Goal: Task Accomplishment & Management: Manage account settings

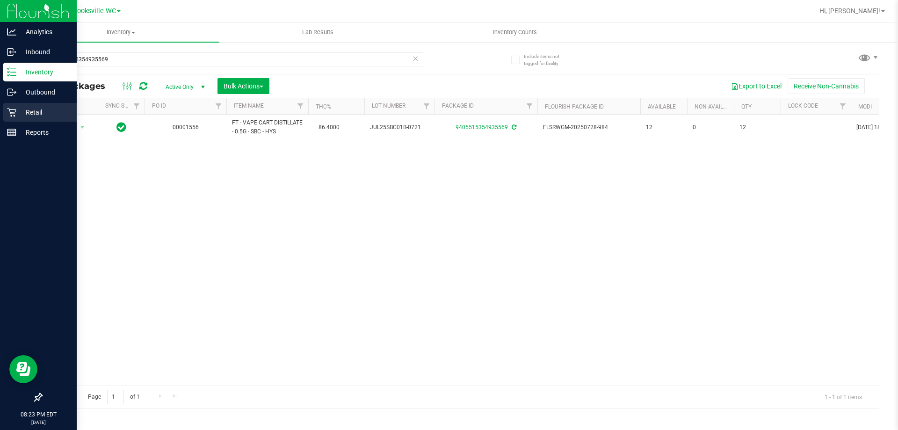
click at [16, 112] on icon at bounding box center [11, 112] width 9 height 9
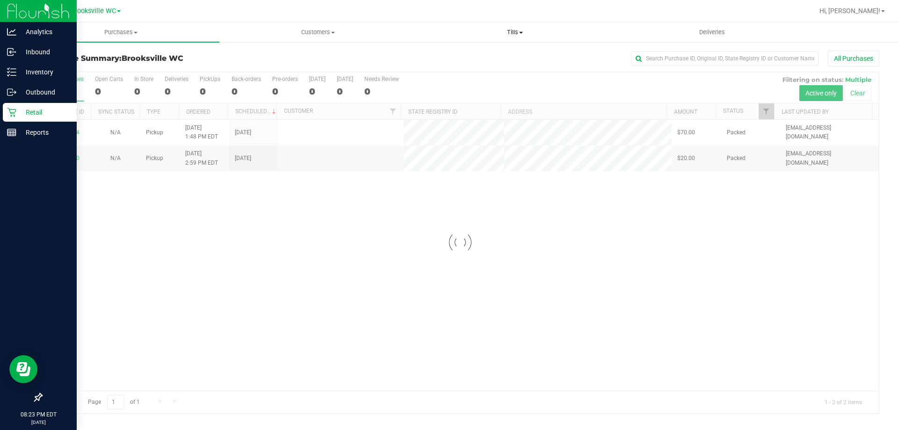
click at [509, 30] on span "Tills" at bounding box center [515, 32] width 196 height 8
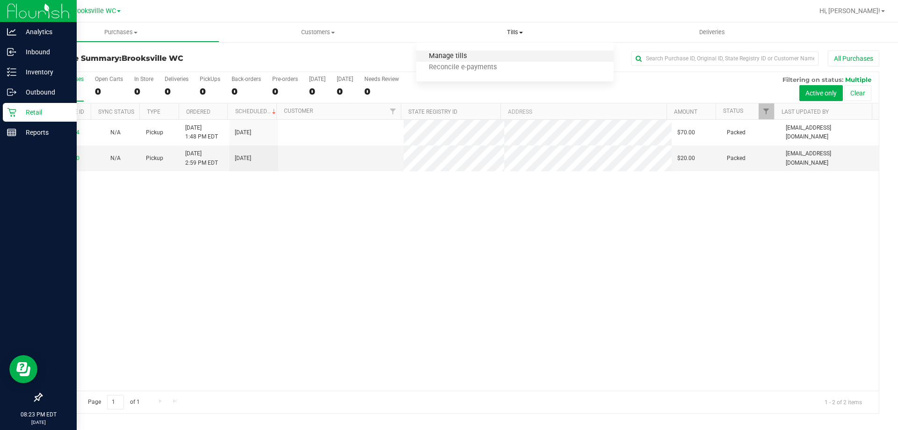
click at [478, 56] on span "Manage tills" at bounding box center [447, 56] width 63 height 8
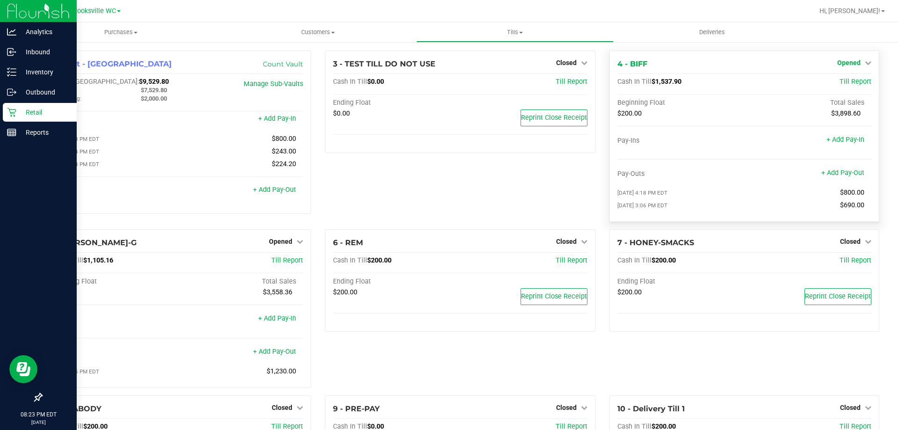
click at [838, 66] on span "Opened" at bounding box center [849, 62] width 23 height 7
click at [838, 82] on link "Close Till" at bounding box center [850, 82] width 25 height 7
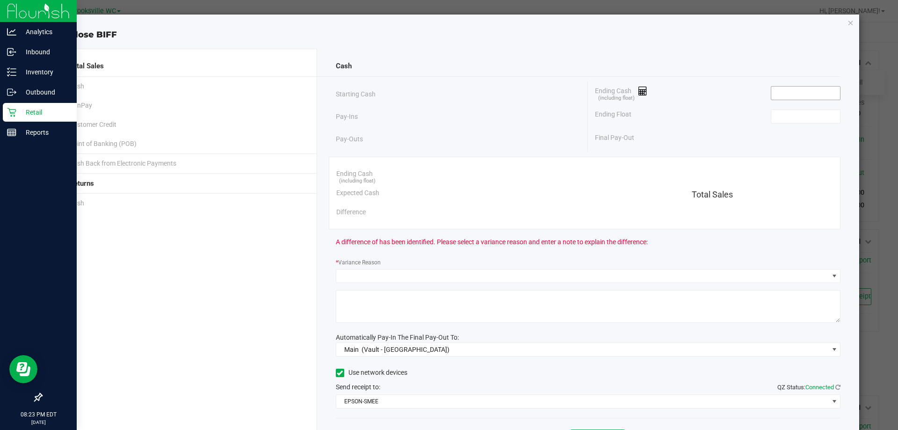
click at [788, 87] on input at bounding box center [806, 93] width 69 height 13
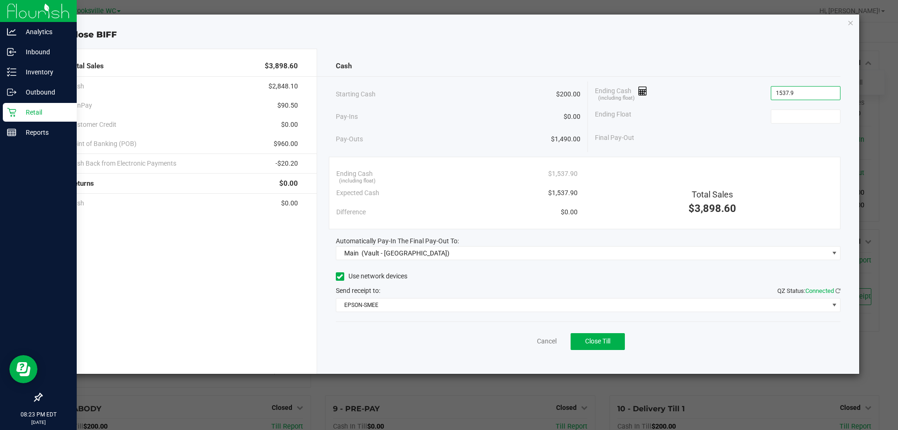
type input "$1,537.90"
type input "$200.00"
click at [602, 337] on button "Close Till" at bounding box center [598, 341] width 54 height 17
click at [523, 357] on div "Cash Starting Cash $200.00 Pay-Ins $0.00 Pay-Outs $1,490.00 Ending Cash (includ…" at bounding box center [588, 211] width 543 height 325
click at [521, 339] on link "Dismiss" at bounding box center [526, 341] width 22 height 10
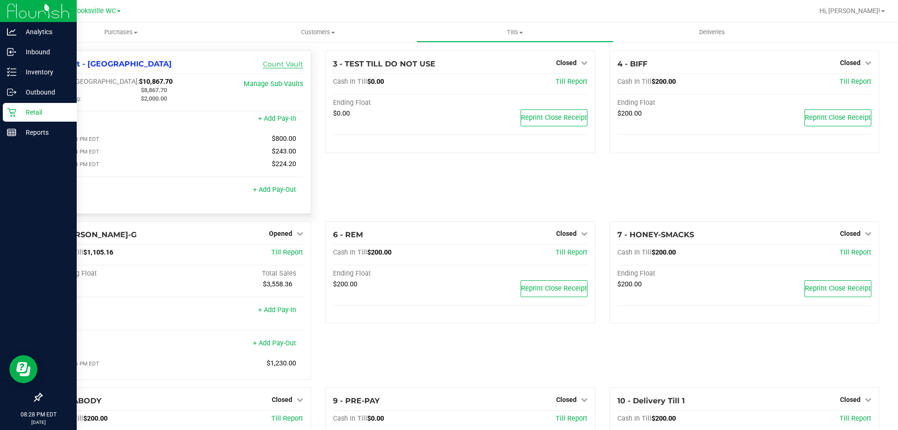
click at [278, 64] on link "Count Vault" at bounding box center [283, 64] width 40 height 8
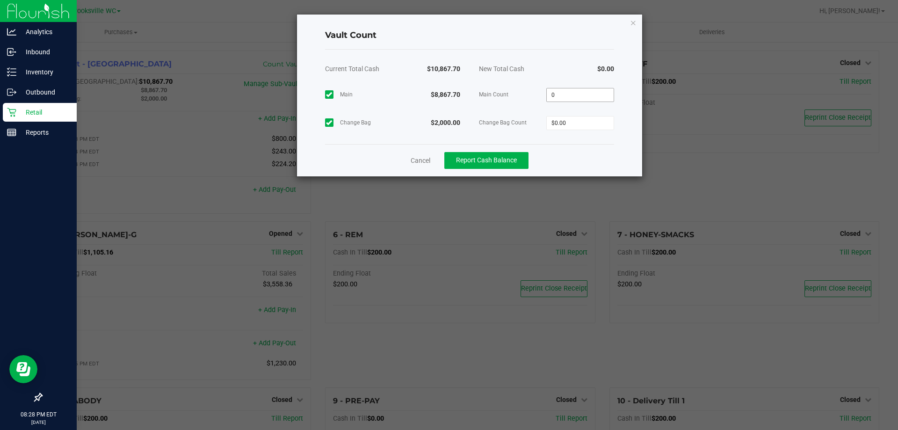
click at [607, 90] on input "0" at bounding box center [580, 94] width 67 height 13
type input "$8,867.70"
type input "$2,000.00"
click at [579, 155] on div "Cancel Report Cash Balance" at bounding box center [469, 160] width 289 height 32
click at [486, 165] on button "Report Cash Balance" at bounding box center [487, 160] width 84 height 17
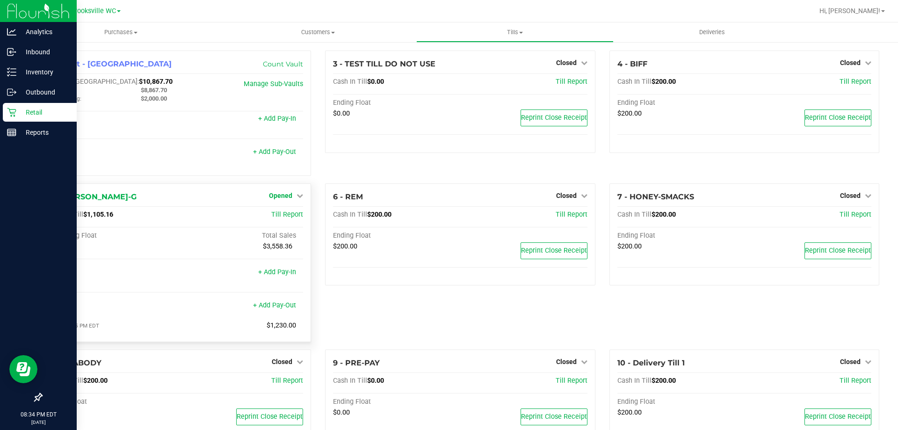
click at [280, 199] on span "Opened" at bounding box center [280, 195] width 23 height 7
click at [280, 218] on link "Close Till" at bounding box center [282, 214] width 25 height 7
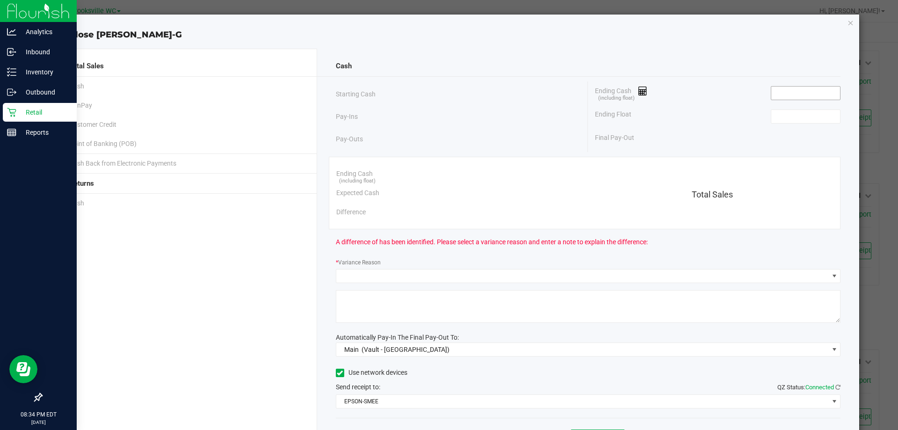
click at [780, 98] on input at bounding box center [806, 93] width 69 height 13
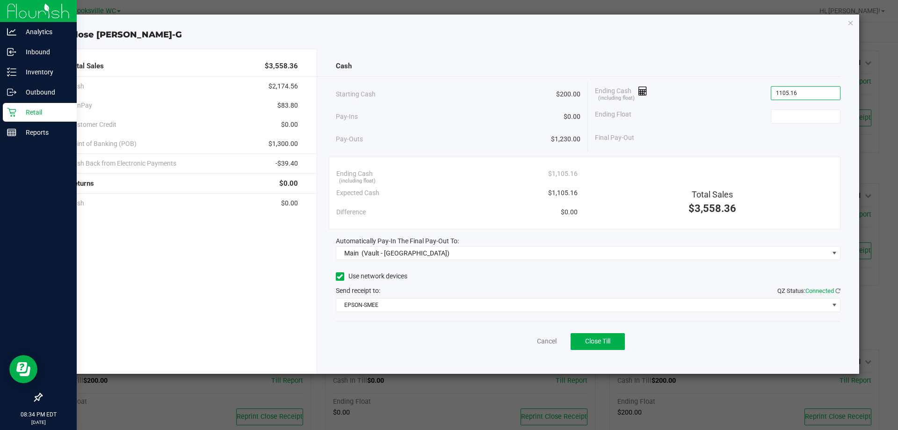
type input "$1,105.16"
type input "$200.00"
click at [723, 276] on div "Use network devices" at bounding box center [588, 277] width 505 height 14
click at [591, 340] on span "Close Till" at bounding box center [597, 340] width 25 height 7
click at [525, 342] on link "Dismiss" at bounding box center [526, 341] width 22 height 10
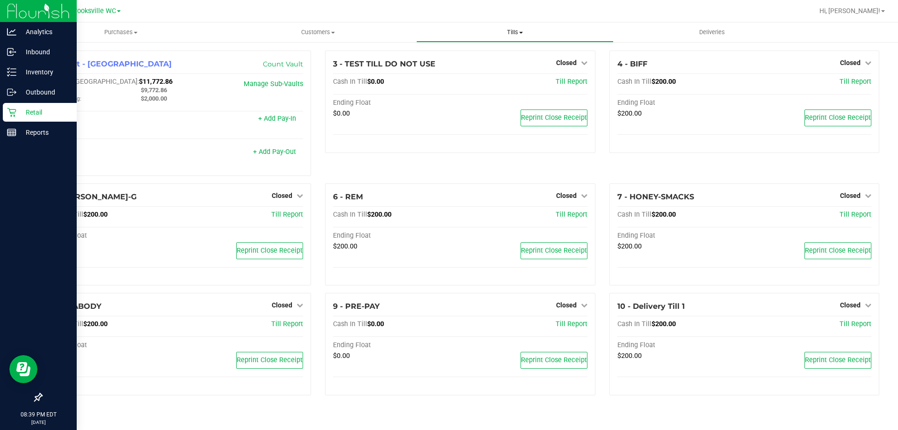
click at [503, 30] on span "Tills" at bounding box center [515, 32] width 196 height 8
click at [481, 72] on li "Reconcile e-payments" at bounding box center [514, 67] width 197 height 11
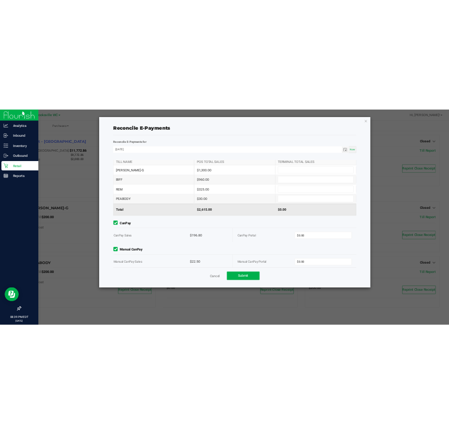
scroll to position [29, 0]
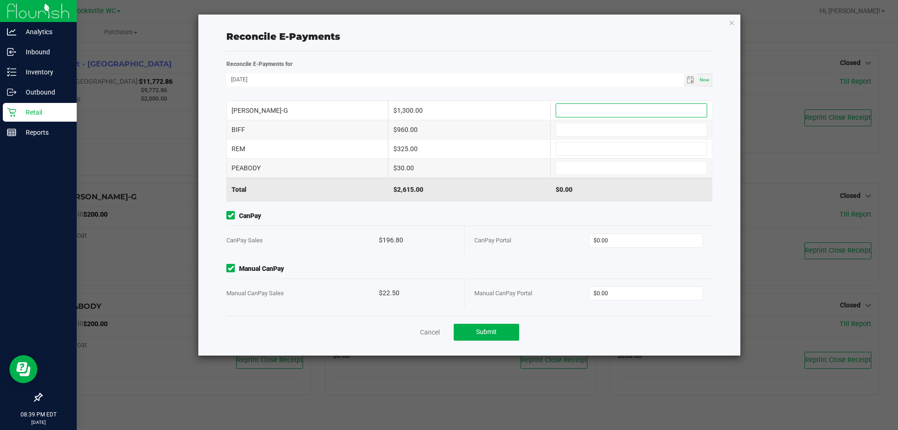
click at [649, 109] on input at bounding box center [631, 110] width 151 height 13
type input "$1,300.00"
type input "$960.00"
type input "$325.00"
type input "$30.00"
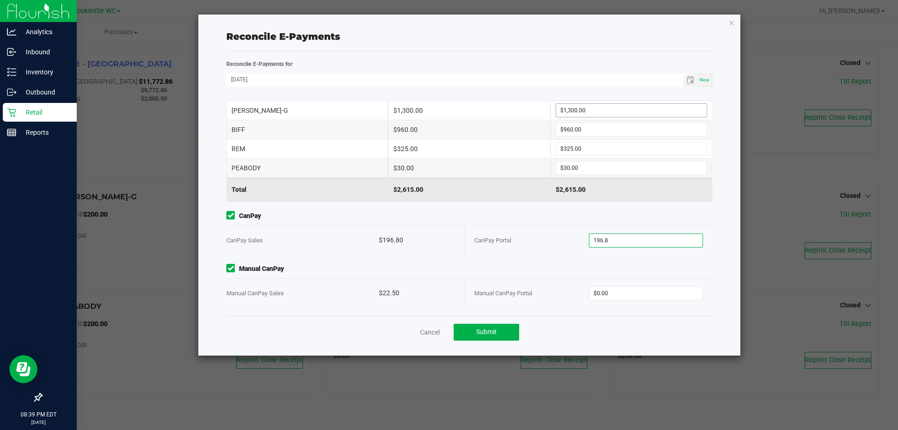
type input "$196.80"
type input "$22.50"
click at [494, 329] on span "Submit" at bounding box center [486, 331] width 21 height 7
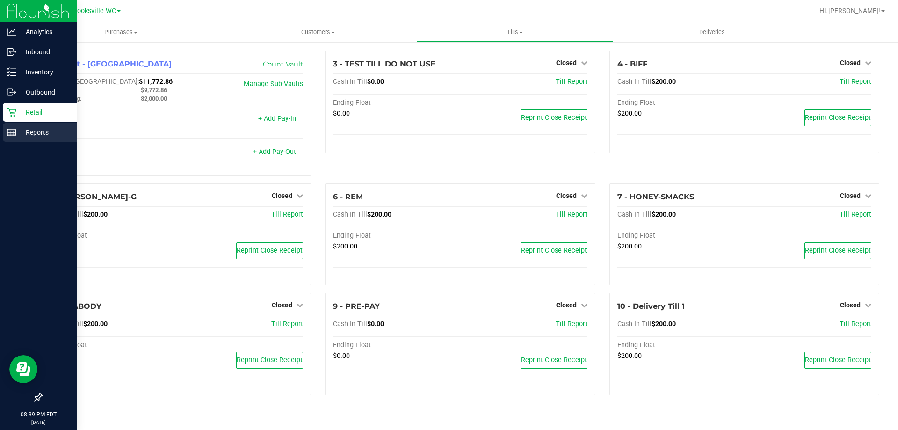
click at [12, 136] on icon at bounding box center [11, 132] width 9 height 9
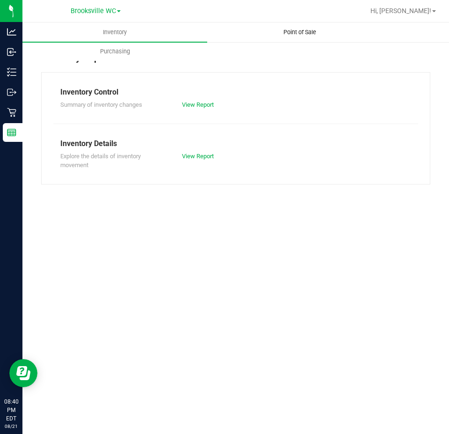
click at [292, 30] on span "Point of Sale" at bounding box center [300, 32] width 58 height 8
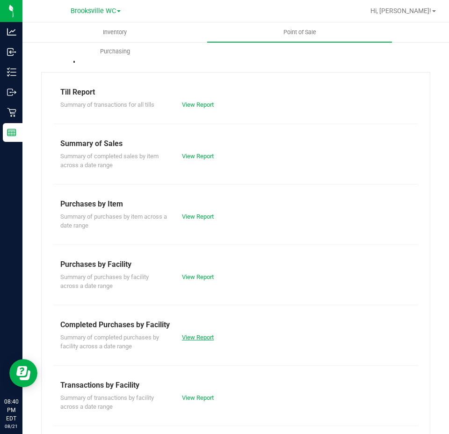
click at [203, 337] on link "View Report" at bounding box center [198, 337] width 32 height 7
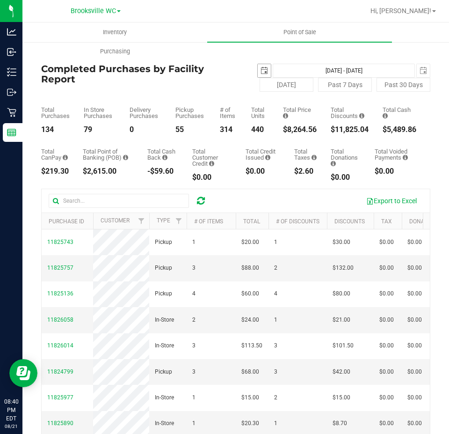
click at [263, 70] on span "select" at bounding box center [264, 70] width 7 height 7
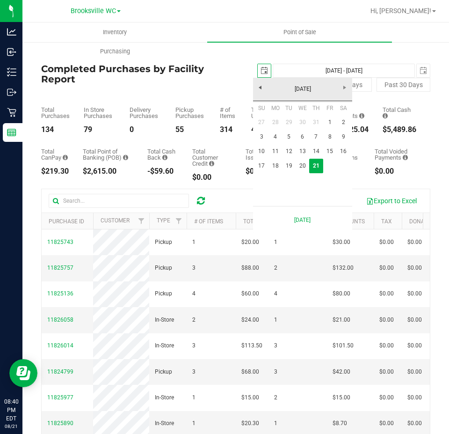
scroll to position [0, 23]
click at [319, 152] on link "14" at bounding box center [316, 151] width 14 height 15
type input "[DATE]"
type input "[DATE] - [DATE]"
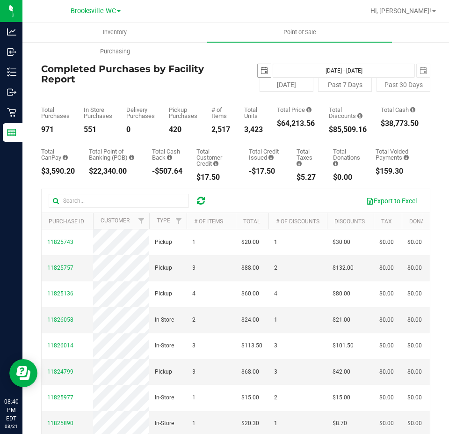
click at [258, 68] on span "select" at bounding box center [264, 70] width 13 height 13
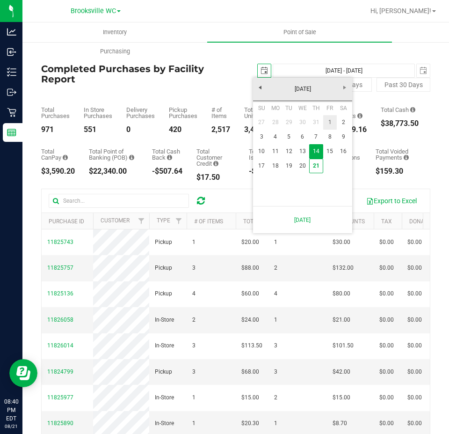
click at [332, 120] on link "1" at bounding box center [330, 122] width 14 height 15
type input "[DATE]"
type input "[DATE] - [DATE]"
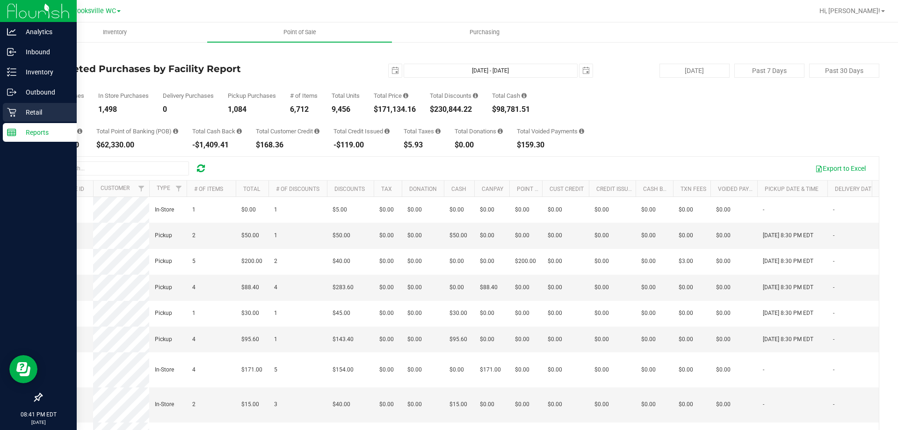
click at [20, 110] on p "Retail" at bounding box center [44, 112] width 56 height 11
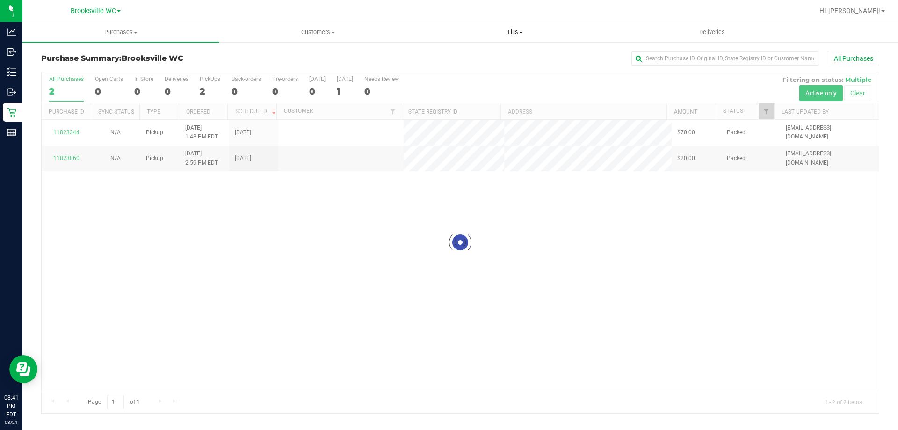
click at [515, 35] on span "Tills" at bounding box center [515, 32] width 196 height 8
click at [503, 58] on li "Manage tills" at bounding box center [514, 56] width 197 height 11
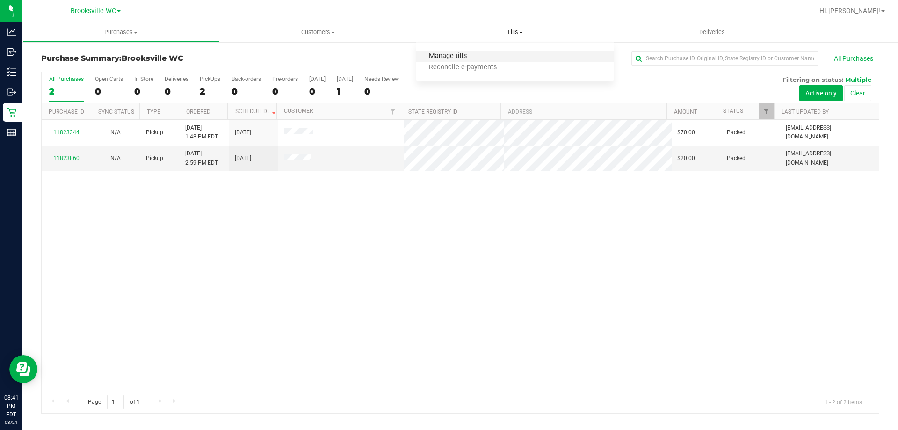
click at [449, 56] on span "Manage tills" at bounding box center [447, 56] width 63 height 8
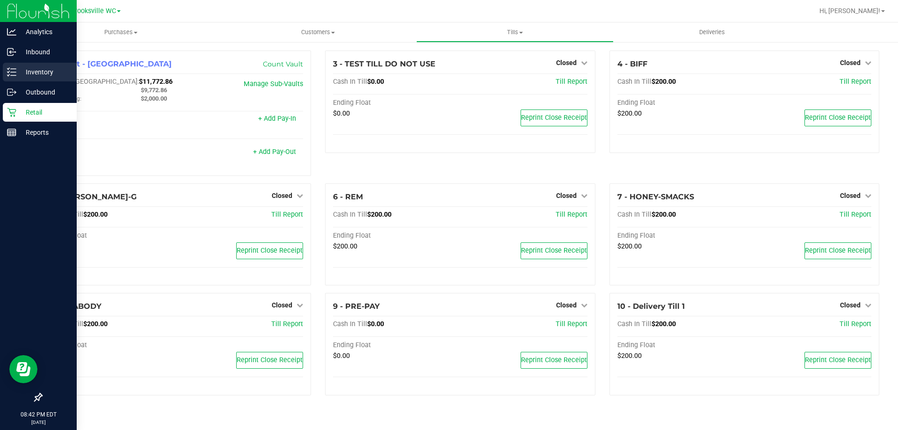
click at [31, 69] on p "Inventory" at bounding box center [44, 71] width 56 height 11
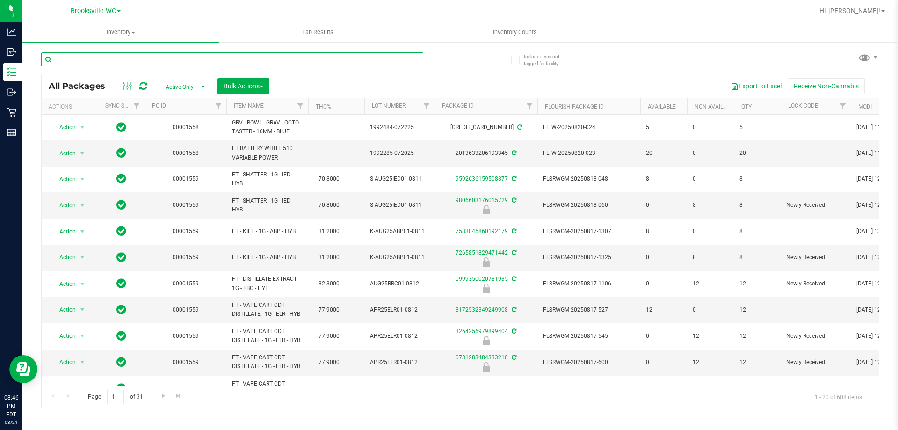
click at [152, 64] on input "text" at bounding box center [232, 59] width 382 height 14
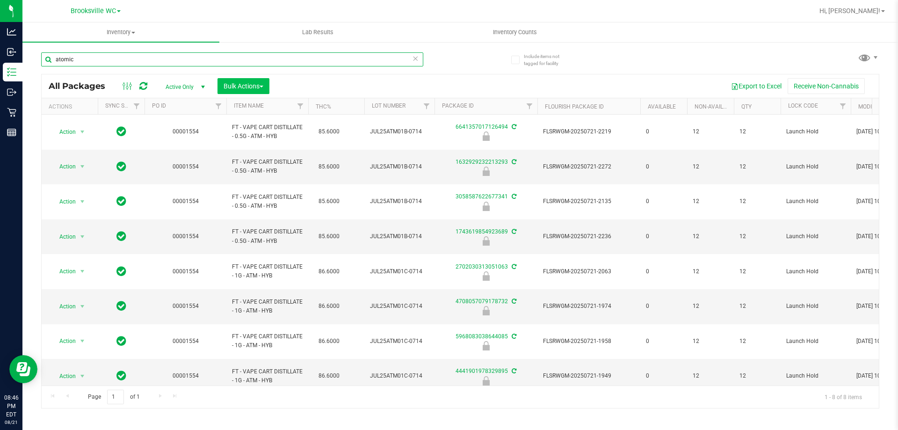
type input "atomic"
click at [244, 84] on span "Bulk Actions" at bounding box center [244, 85] width 40 height 7
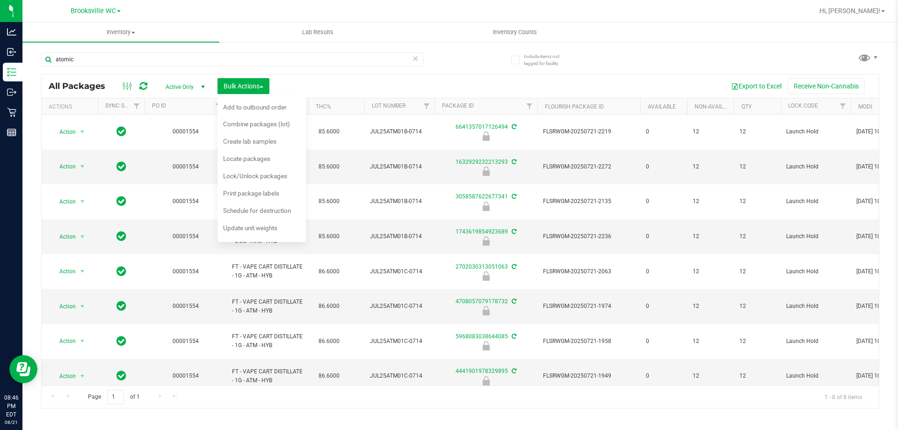
click at [482, 55] on div "atomic All Packages Active Only Active Only Lab Samples Locked All External Int…" at bounding box center [460, 226] width 839 height 365
click at [218, 31] on span "Inventory" at bounding box center [120, 32] width 197 height 8
click at [241, 36] on uib-tab-heading "Lab Results" at bounding box center [318, 32] width 196 height 19
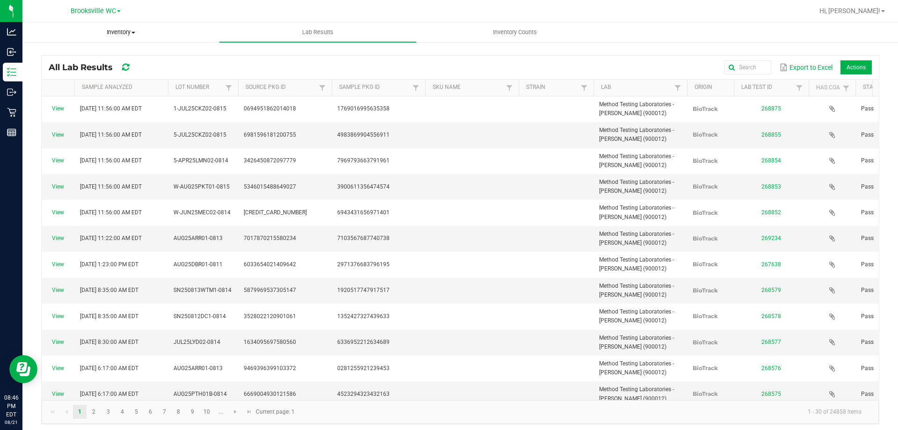
click at [202, 32] on span "Inventory" at bounding box center [121, 32] width 196 height 8
click at [261, 12] on div at bounding box center [491, 11] width 646 height 18
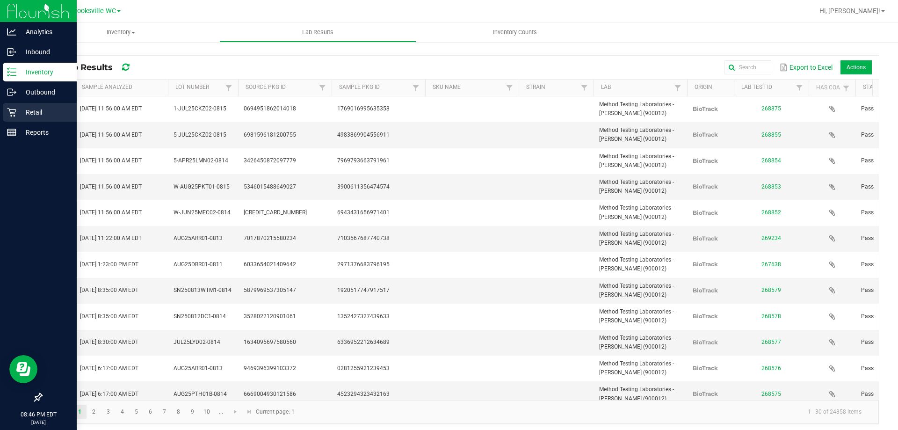
click at [34, 114] on p "Retail" at bounding box center [44, 112] width 56 height 11
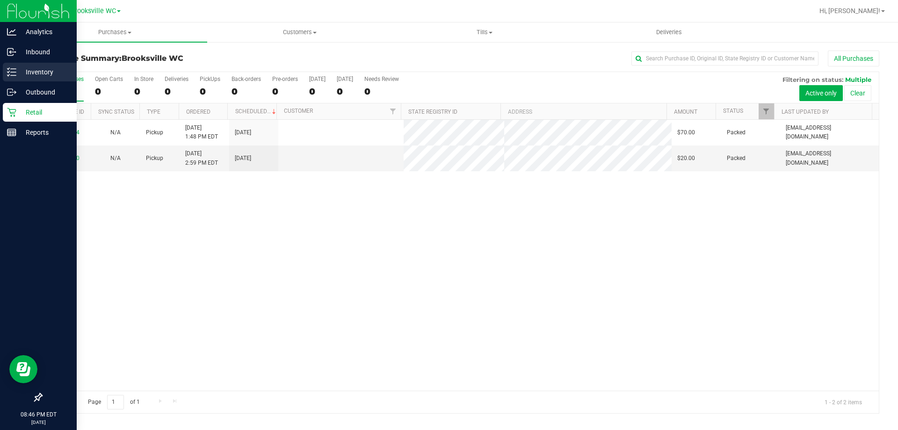
click at [7, 68] on div "Inventory" at bounding box center [40, 72] width 74 height 19
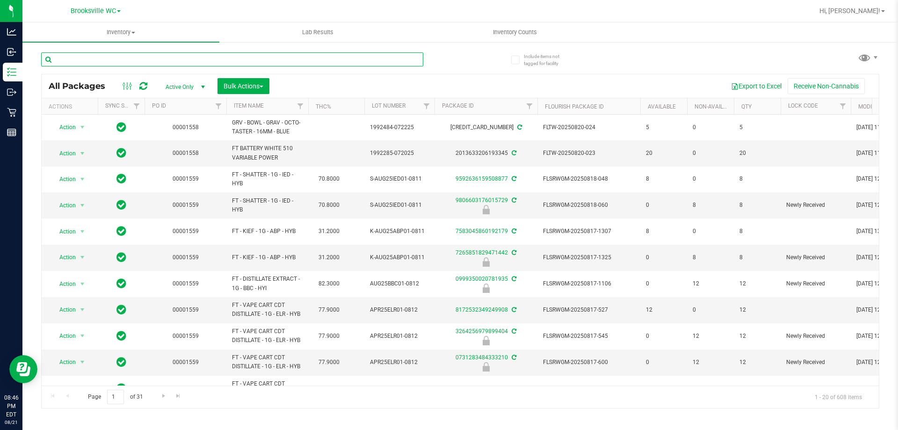
click at [163, 58] on input "text" at bounding box center [232, 59] width 382 height 14
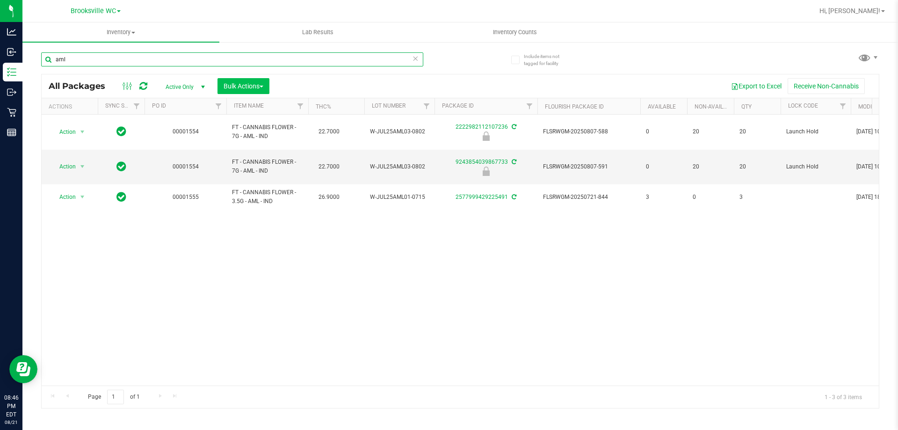
type input "aml"
click at [241, 88] on span "Bulk Actions" at bounding box center [244, 85] width 40 height 7
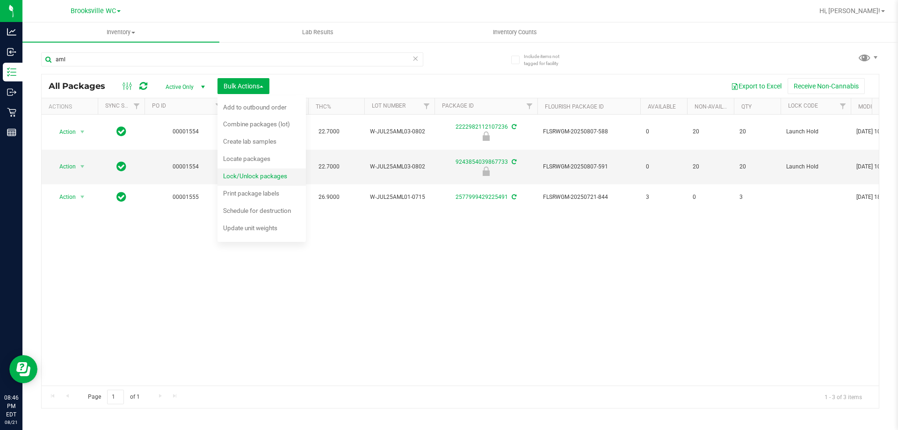
click at [243, 175] on span "Lock/Unlock packages" at bounding box center [255, 175] width 64 height 7
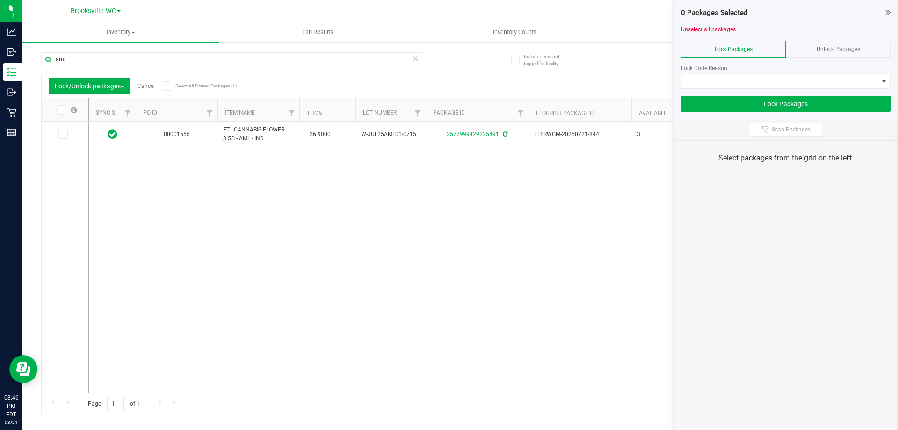
click at [849, 45] on div "Unlock Packages" at bounding box center [838, 49] width 105 height 17
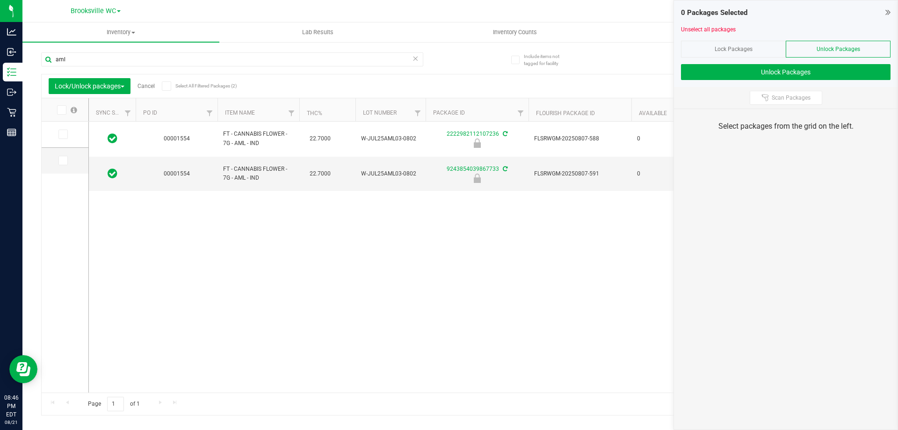
click at [167, 86] on icon at bounding box center [166, 86] width 6 height 0
click at [0, 0] on input "Select All Filtered Packages (2)" at bounding box center [0, 0] width 0 height 0
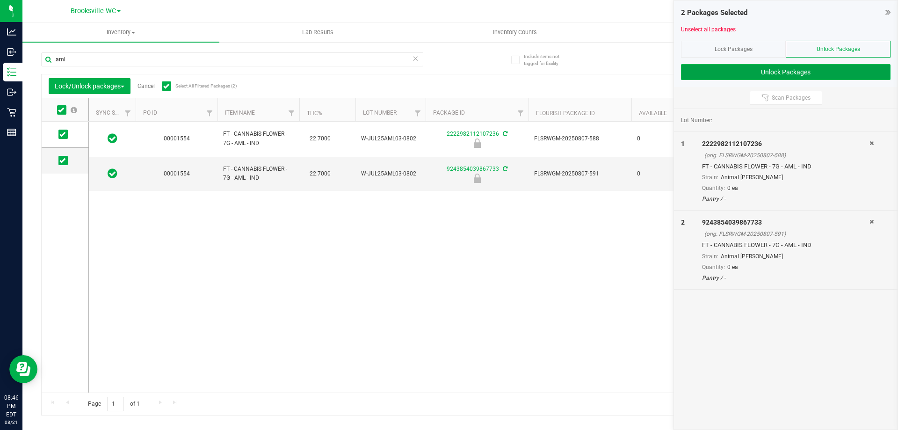
click at [751, 73] on button "Unlock Packages" at bounding box center [786, 72] width 210 height 16
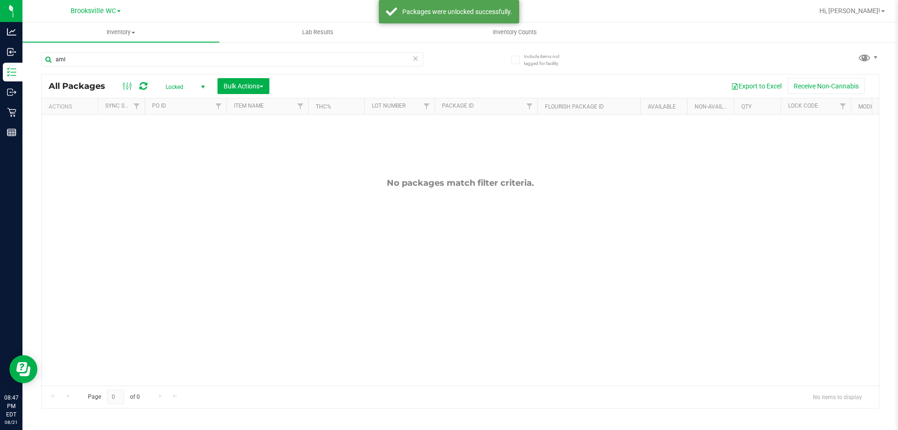
click at [179, 87] on span "Locked" at bounding box center [183, 86] width 51 height 13
click at [173, 101] on li "Active Only" at bounding box center [183, 102] width 51 height 14
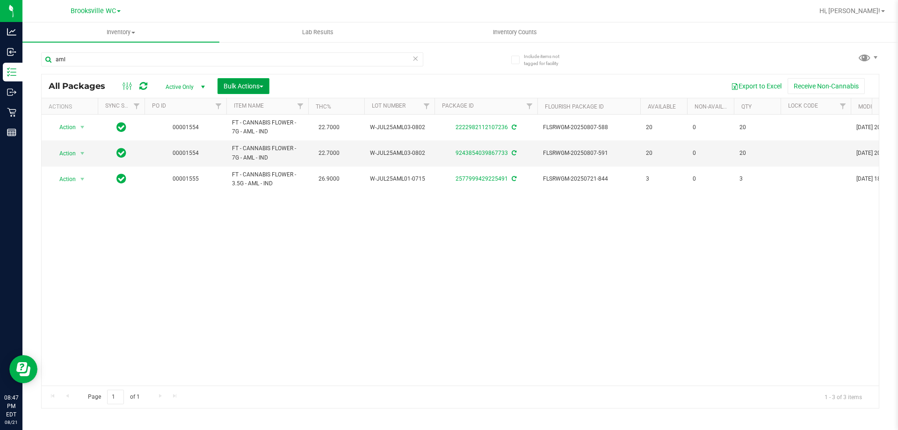
click at [263, 91] on button "Bulk Actions" at bounding box center [244, 86] width 52 height 16
click at [255, 182] on div "Lock/Unlock packages" at bounding box center [261, 177] width 77 height 15
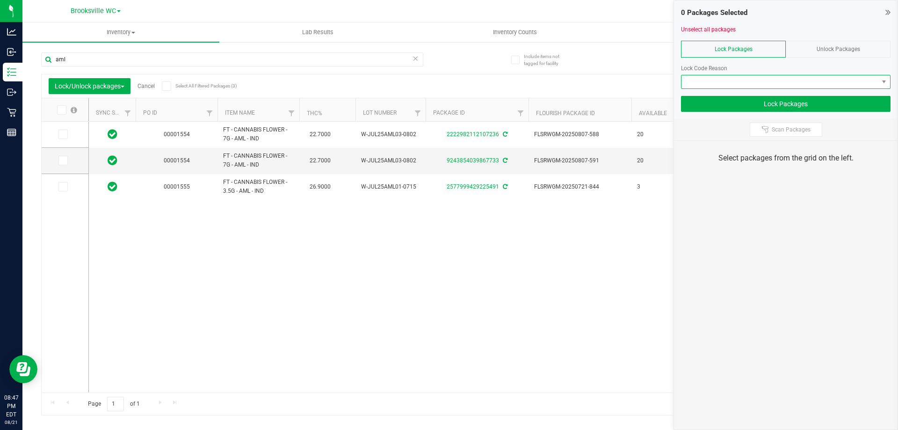
click at [766, 84] on span at bounding box center [780, 81] width 197 height 13
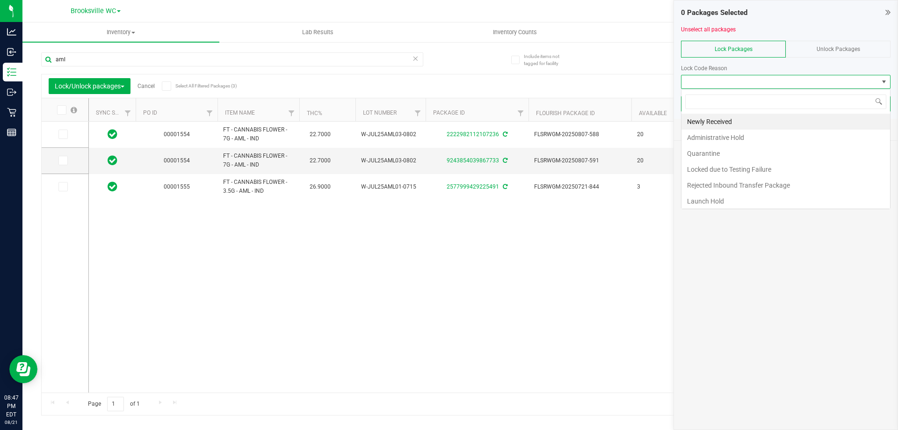
scroll to position [14, 210]
click at [728, 121] on li "Newly Received" at bounding box center [786, 122] width 209 height 16
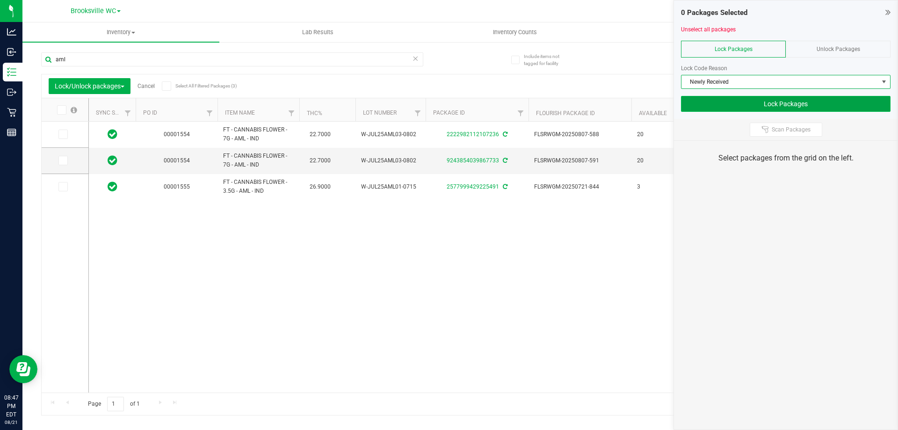
click at [756, 107] on button "Lock Packages" at bounding box center [786, 104] width 210 height 16
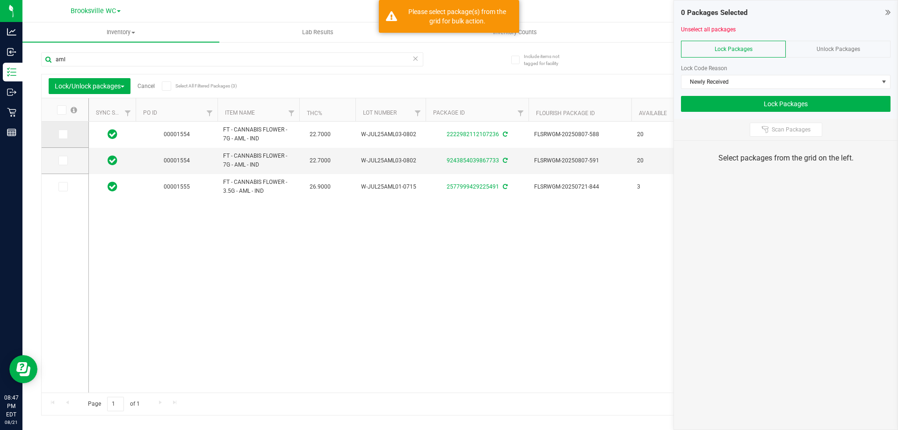
click at [62, 134] on icon at bounding box center [62, 134] width 6 height 0
click at [0, 0] on input "checkbox" at bounding box center [0, 0] width 0 height 0
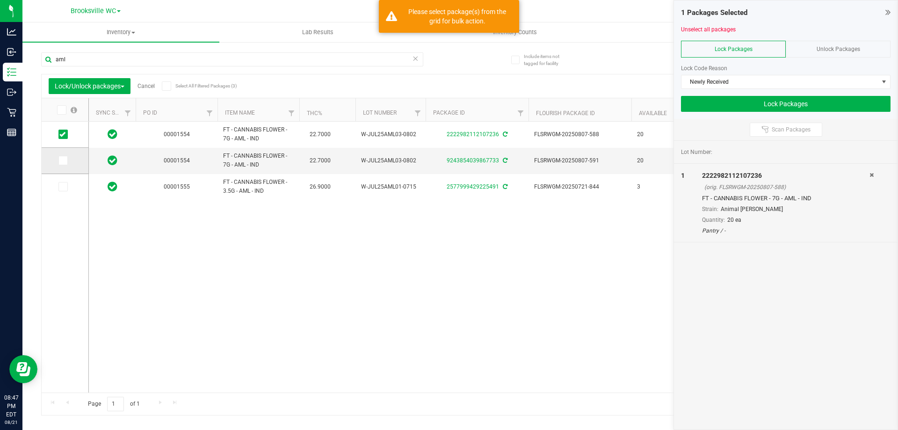
click at [61, 160] on icon at bounding box center [62, 160] width 6 height 0
click at [0, 0] on input "checkbox" at bounding box center [0, 0] width 0 height 0
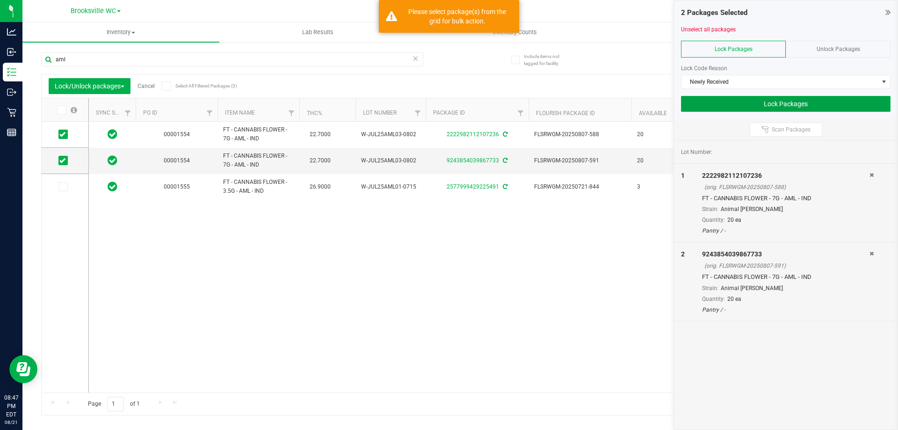
click at [782, 107] on button "Lock Packages" at bounding box center [786, 104] width 210 height 16
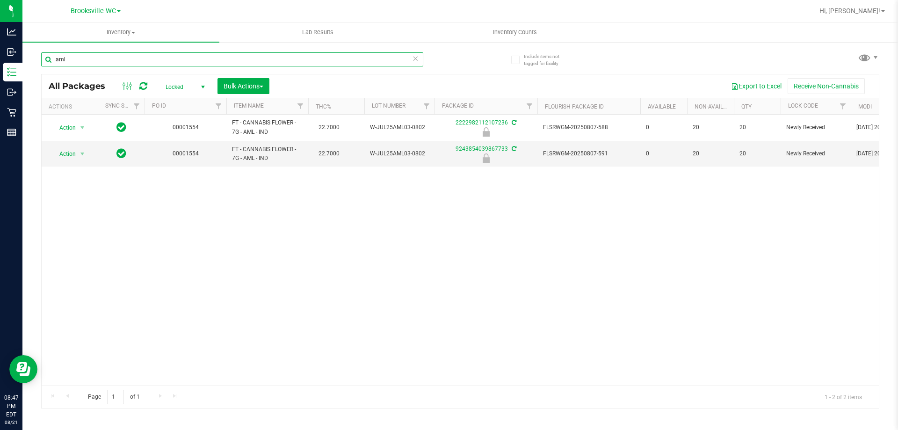
drag, startPoint x: 198, startPoint y: 63, endPoint x: 30, endPoint y: 53, distance: 168.3
click at [40, 56] on div "Include items not tagged for facility aml All Packages Locked Active Only Lab S…" at bounding box center [460, 183] width 876 height 285
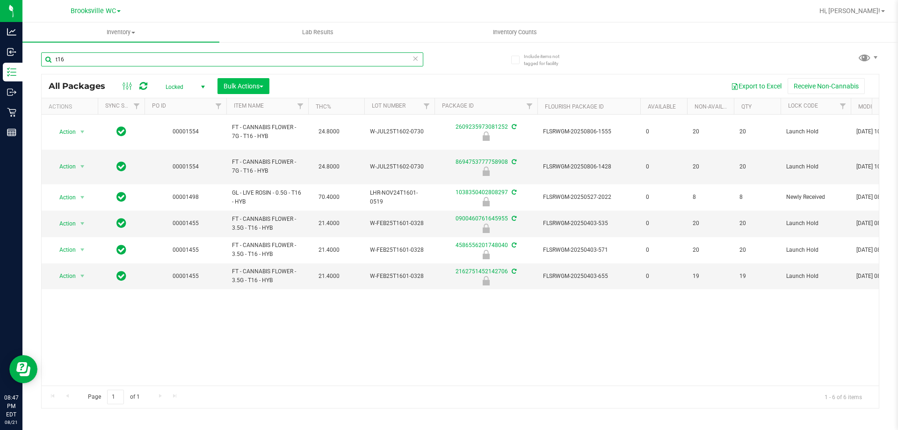
type input "t16"
click at [245, 83] on span "Bulk Actions" at bounding box center [244, 85] width 40 height 7
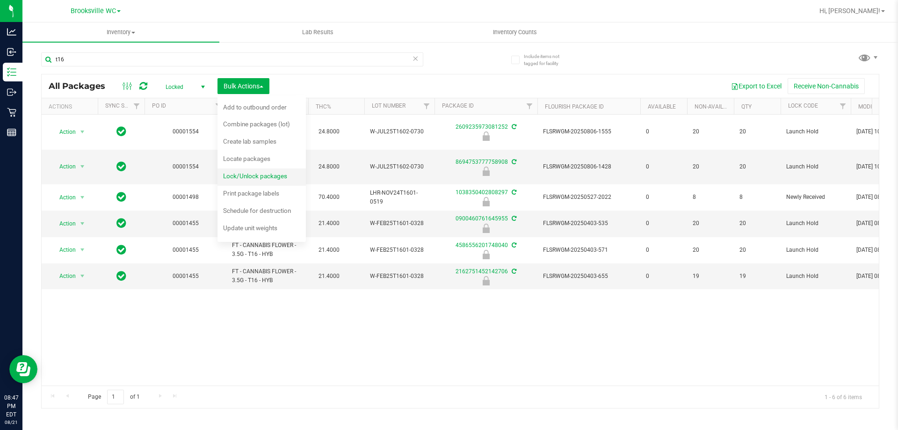
click at [241, 181] on div "Lock/Unlock packages" at bounding box center [261, 177] width 77 height 15
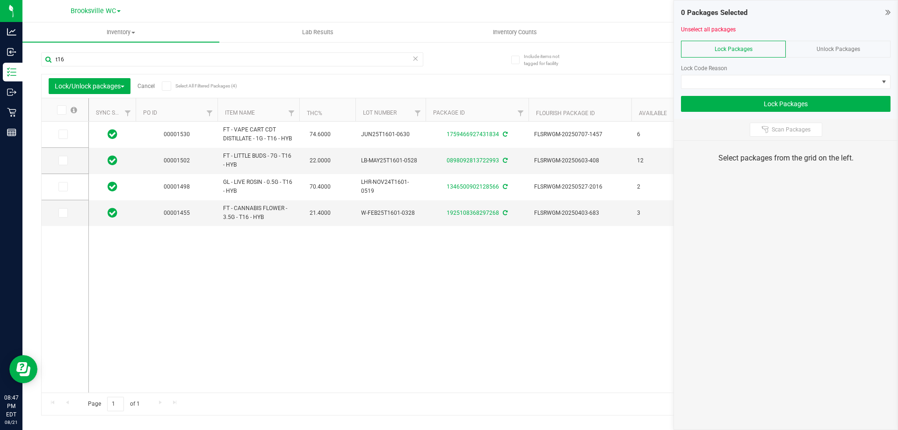
click at [858, 47] on span "Unlock Packages" at bounding box center [839, 49] width 44 height 7
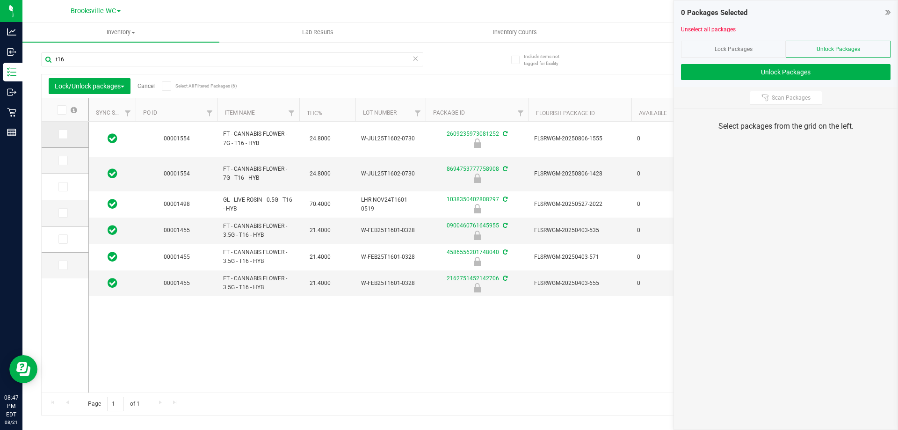
click at [63, 134] on icon at bounding box center [62, 134] width 6 height 0
click at [0, 0] on input "checkbox" at bounding box center [0, 0] width 0 height 0
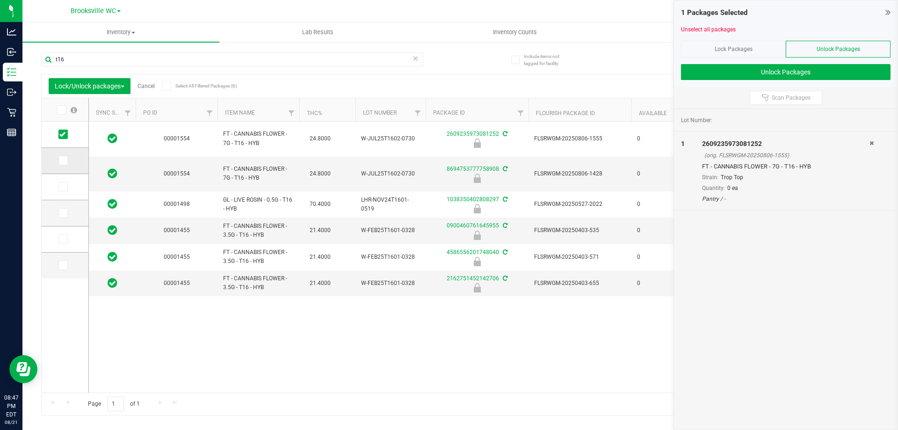
click at [62, 160] on icon at bounding box center [62, 160] width 6 height 0
click at [0, 0] on input "checkbox" at bounding box center [0, 0] width 0 height 0
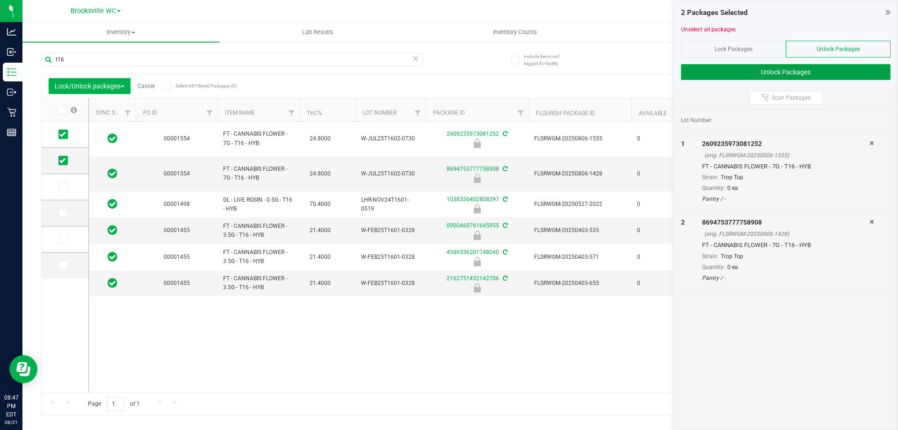
click at [711, 69] on button "Unlock Packages" at bounding box center [786, 72] width 210 height 16
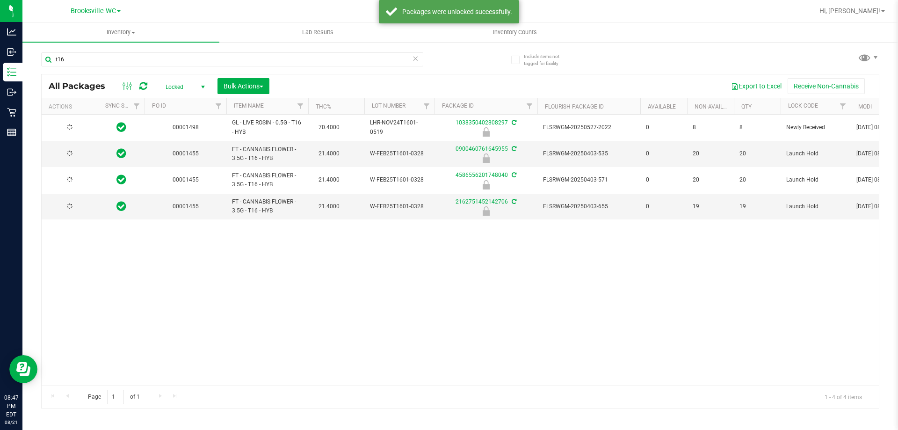
click at [171, 88] on span "Locked" at bounding box center [183, 86] width 51 height 13
click at [172, 99] on li "Active Only" at bounding box center [183, 102] width 51 height 14
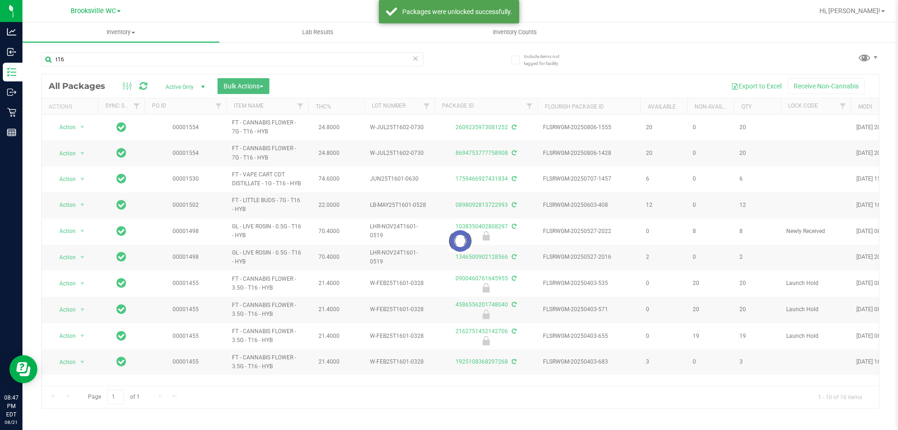
click at [233, 84] on span "Bulk Actions" at bounding box center [244, 85] width 40 height 7
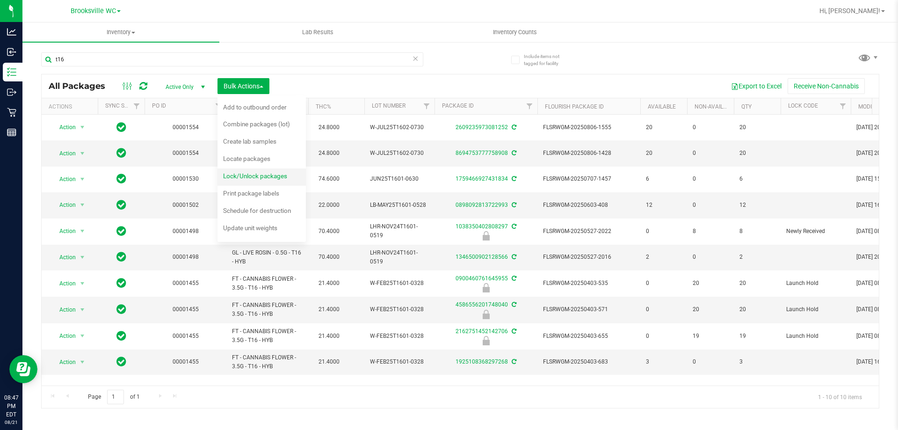
click at [244, 174] on span "Lock/Unlock packages" at bounding box center [255, 175] width 64 height 7
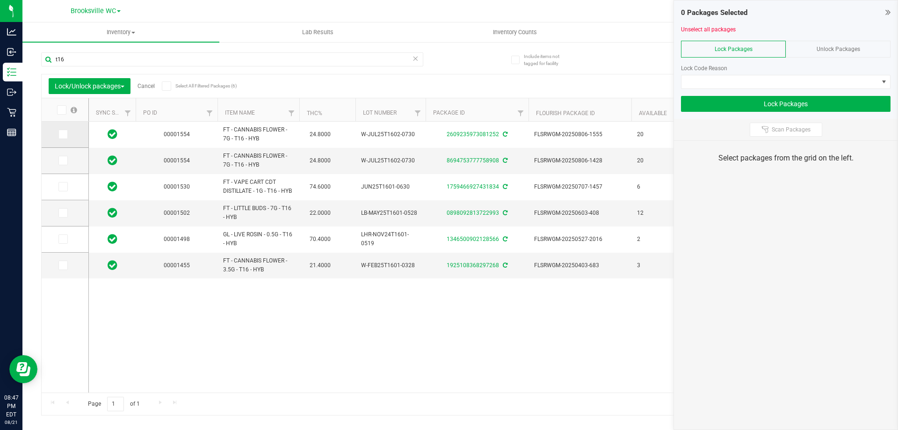
click at [62, 134] on icon at bounding box center [62, 134] width 6 height 0
click at [0, 0] on input "checkbox" at bounding box center [0, 0] width 0 height 0
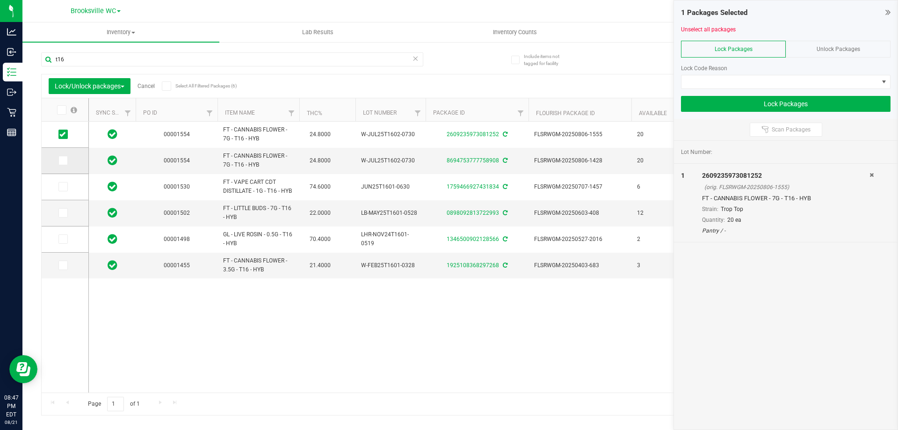
click at [63, 160] on icon at bounding box center [62, 160] width 6 height 0
click at [0, 0] on input "checkbox" at bounding box center [0, 0] width 0 height 0
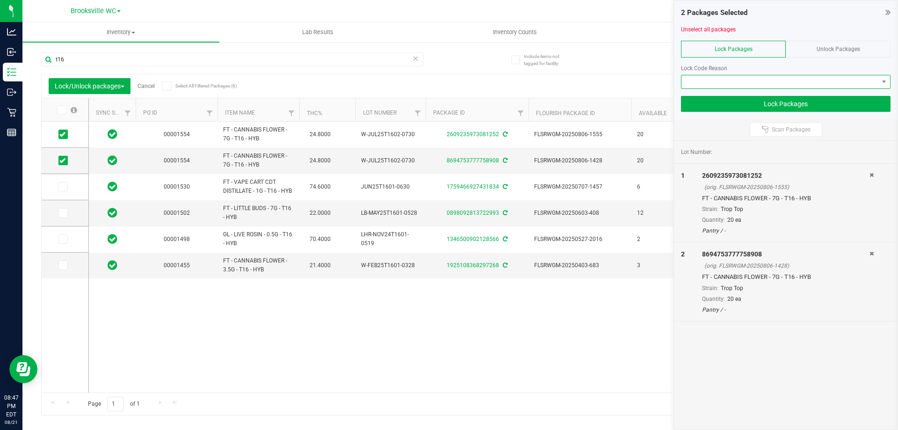
click at [794, 82] on span at bounding box center [780, 81] width 197 height 13
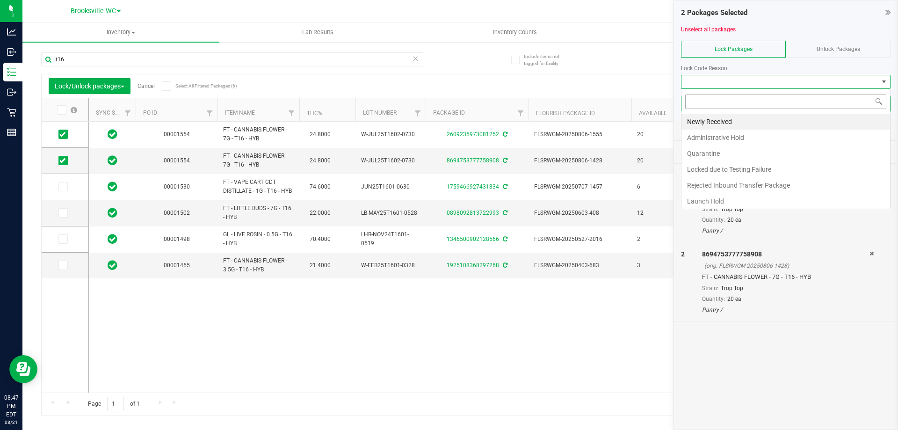
scroll to position [14, 210]
click at [778, 116] on li "Newly Received" at bounding box center [786, 122] width 209 height 16
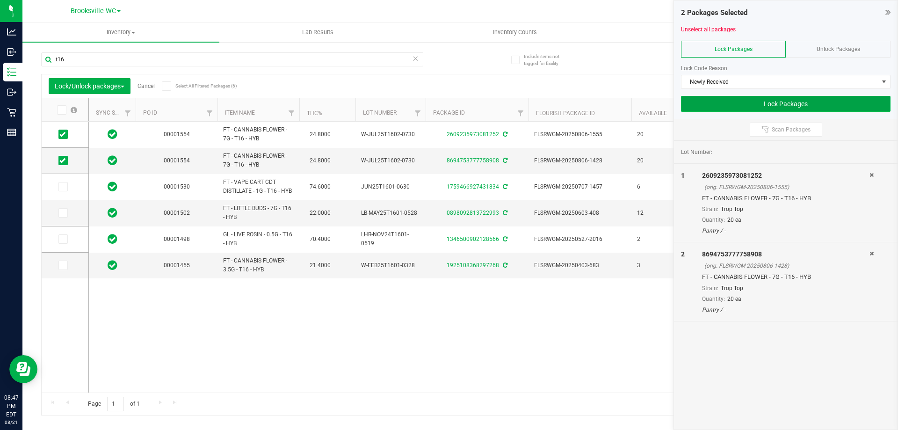
click at [800, 98] on button "Lock Packages" at bounding box center [786, 104] width 210 height 16
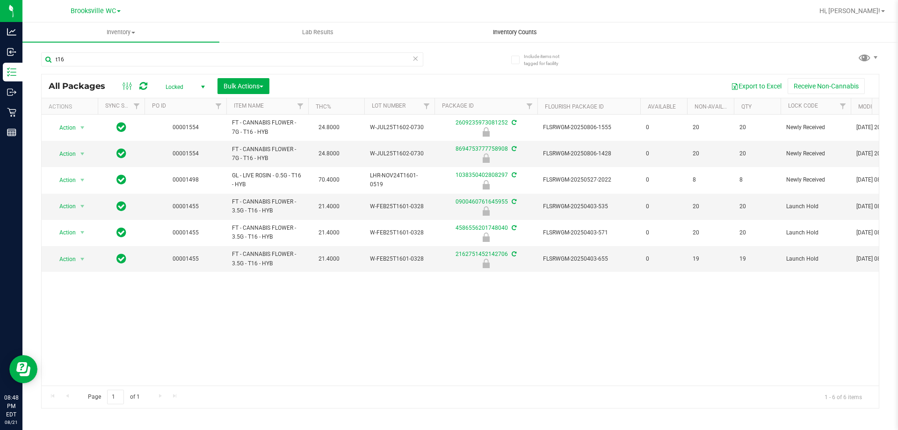
click at [514, 26] on uib-tab-heading "Inventory Counts" at bounding box center [515, 32] width 196 height 19
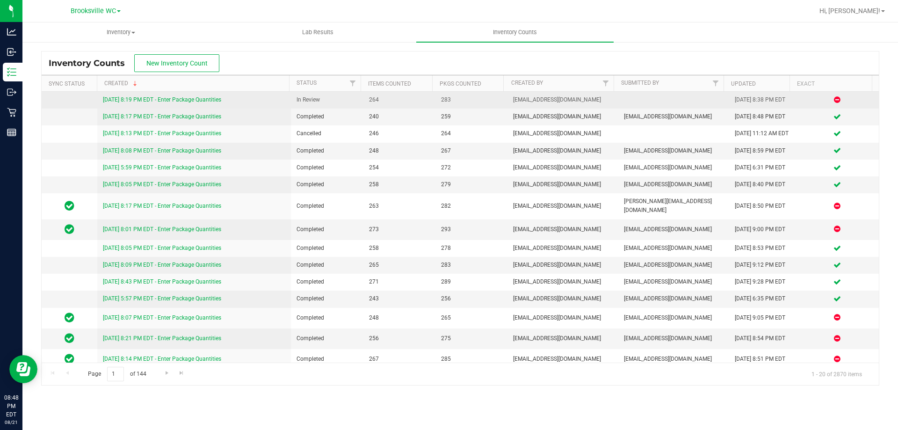
click at [175, 99] on link "[DATE] 8:19 PM EDT - Enter Package Quantities" at bounding box center [162, 99] width 118 height 7
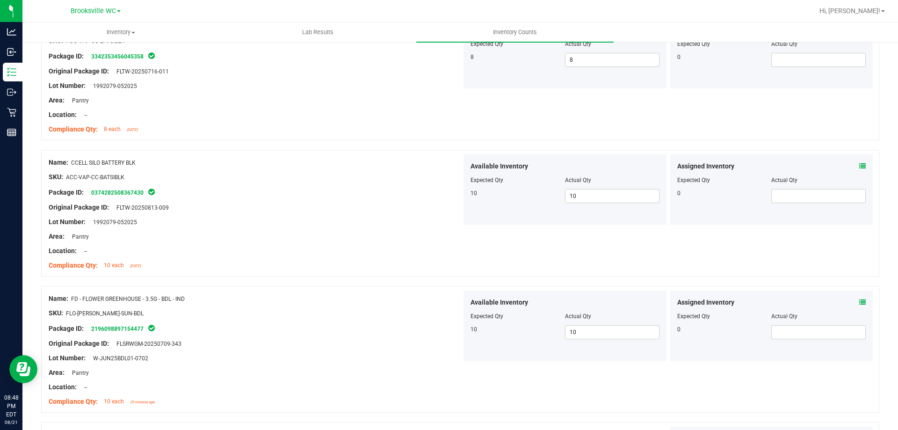
scroll to position [47, 0]
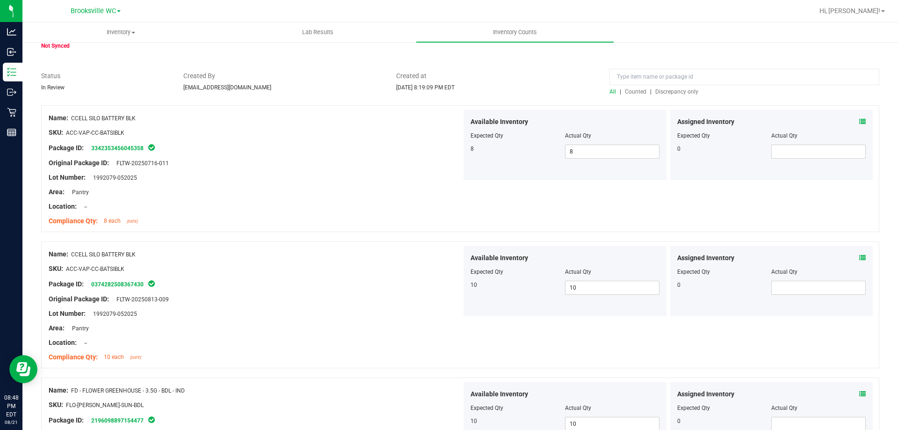
click at [675, 88] on span "Discrepancy only" at bounding box center [677, 91] width 43 height 7
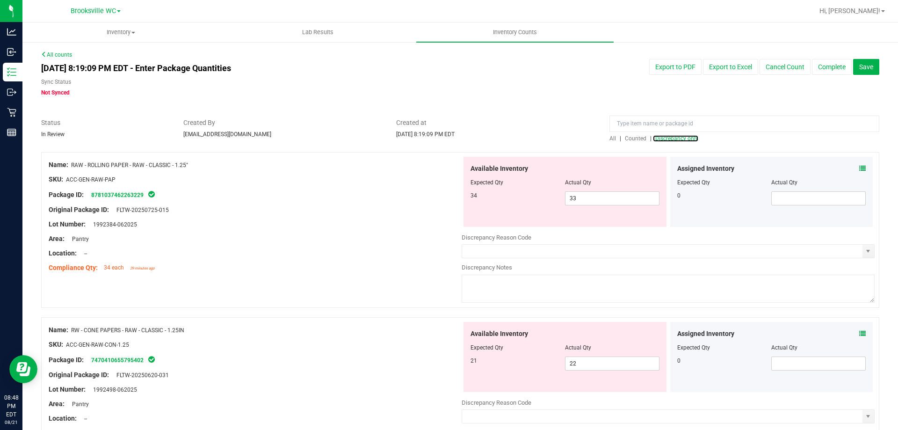
scroll to position [84, 0]
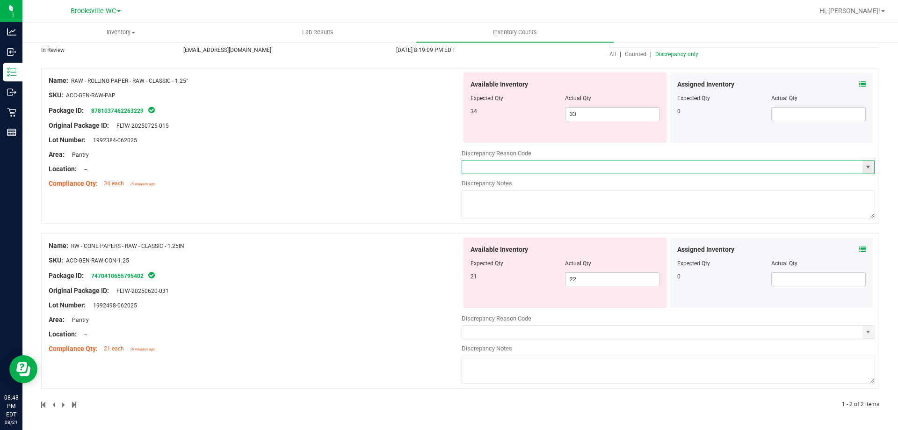
click at [516, 169] on input "text" at bounding box center [662, 166] width 401 height 13
click at [865, 168] on span "select" at bounding box center [868, 166] width 7 height 7
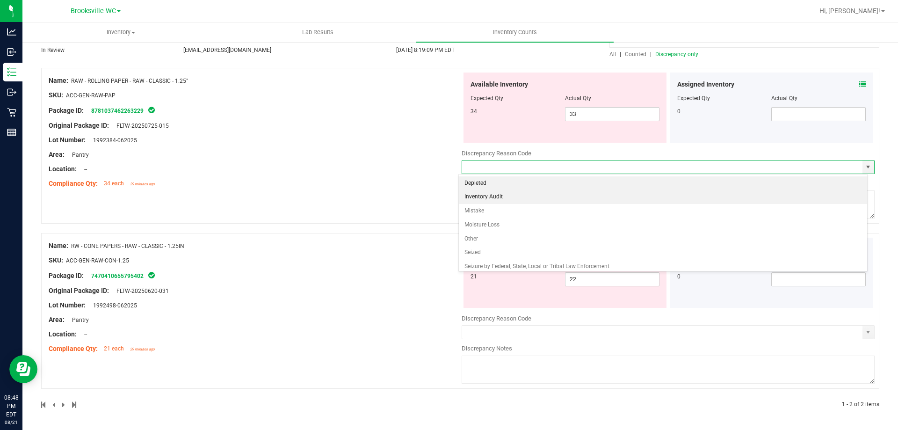
click at [517, 195] on li "Inventory Audit" at bounding box center [663, 197] width 409 height 14
type input "Inventory Audit"
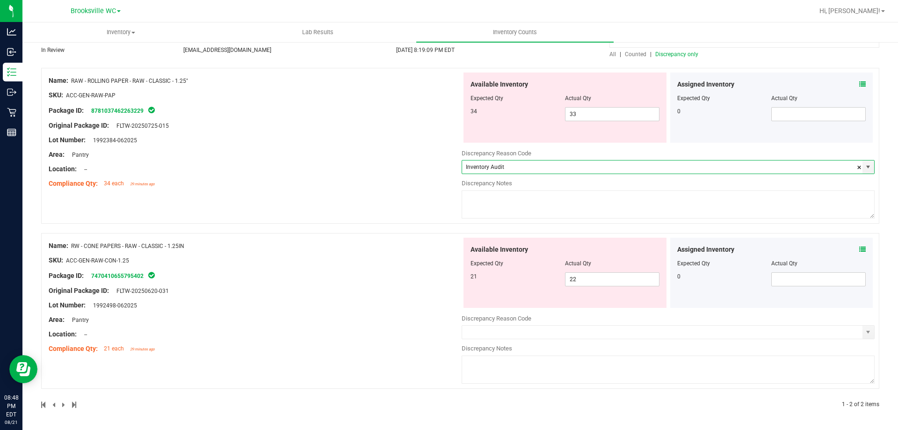
click at [517, 195] on textarea at bounding box center [668, 204] width 413 height 28
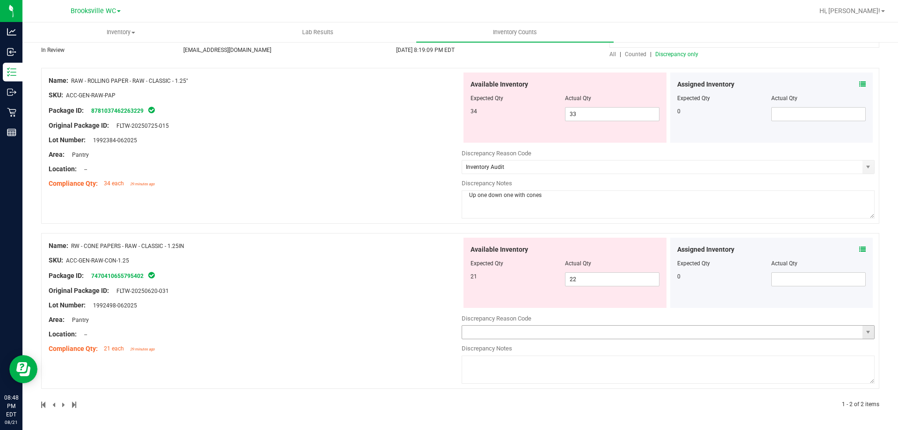
type textarea "Up one down one with cones"
click at [574, 332] on input "text" at bounding box center [662, 332] width 401 height 13
click at [865, 331] on span "select" at bounding box center [868, 331] width 7 height 7
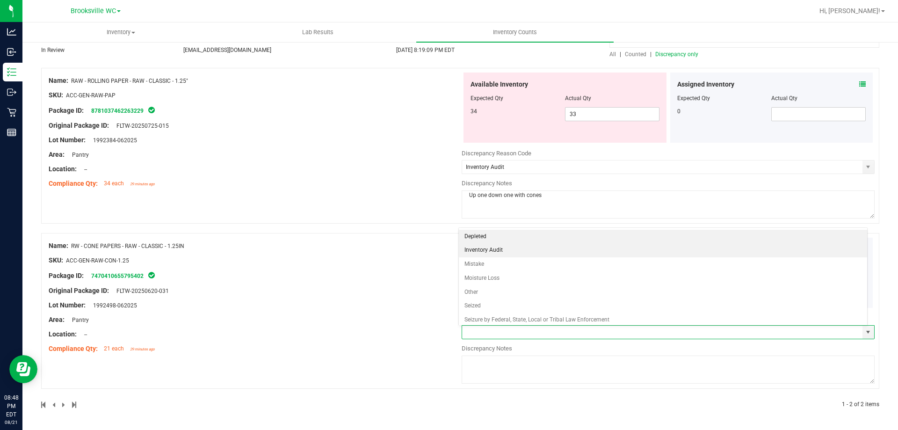
click at [567, 257] on li "Inventory Audit" at bounding box center [663, 250] width 409 height 14
type input "Inventory Audit"
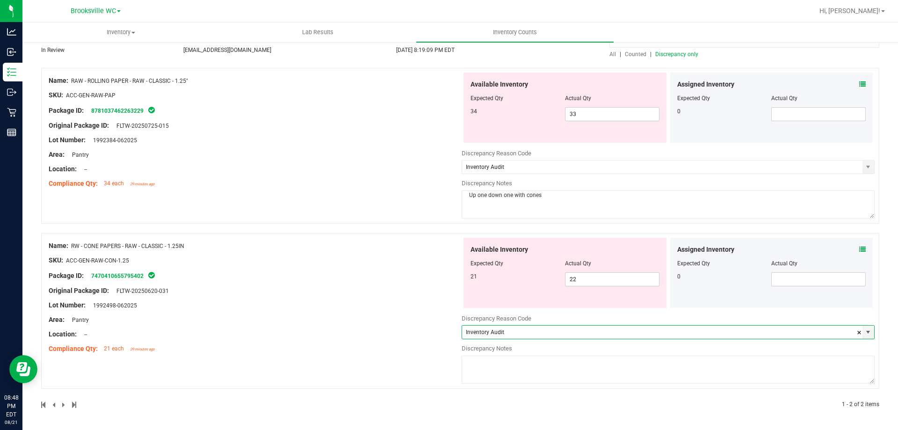
click at [526, 379] on textarea at bounding box center [668, 370] width 413 height 28
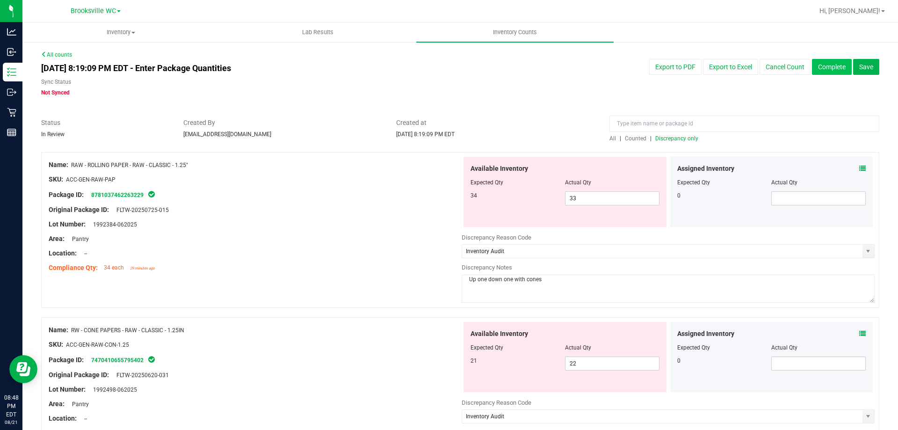
type textarea "Up one down one with papers"
click at [830, 68] on button "Complete" at bounding box center [832, 67] width 40 height 16
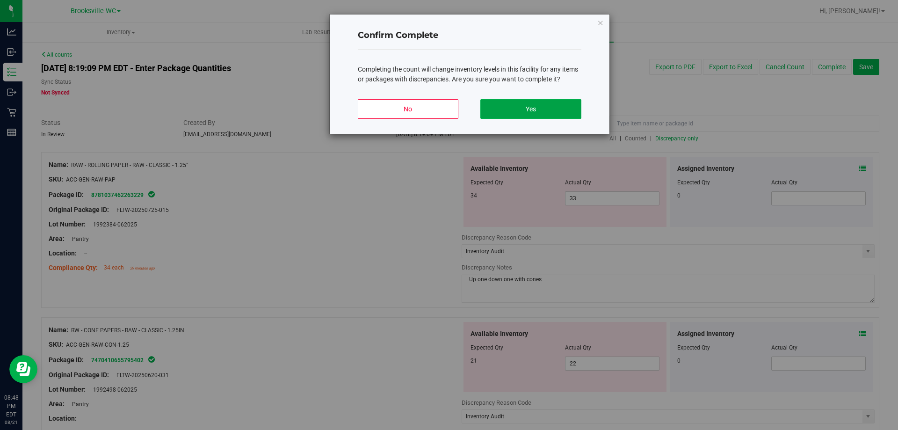
drag, startPoint x: 569, startPoint y: 104, endPoint x: 565, endPoint y: 85, distance: 19.5
click at [569, 104] on button "Yes" at bounding box center [531, 109] width 101 height 20
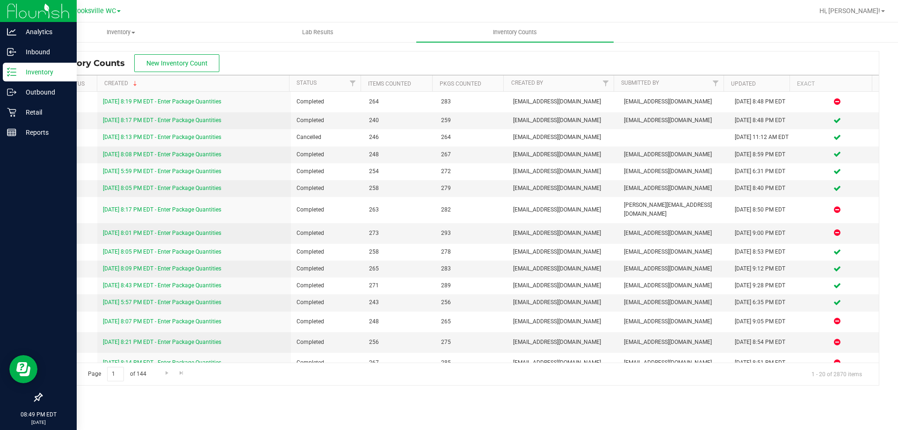
click at [30, 73] on p "Inventory" at bounding box center [44, 71] width 56 height 11
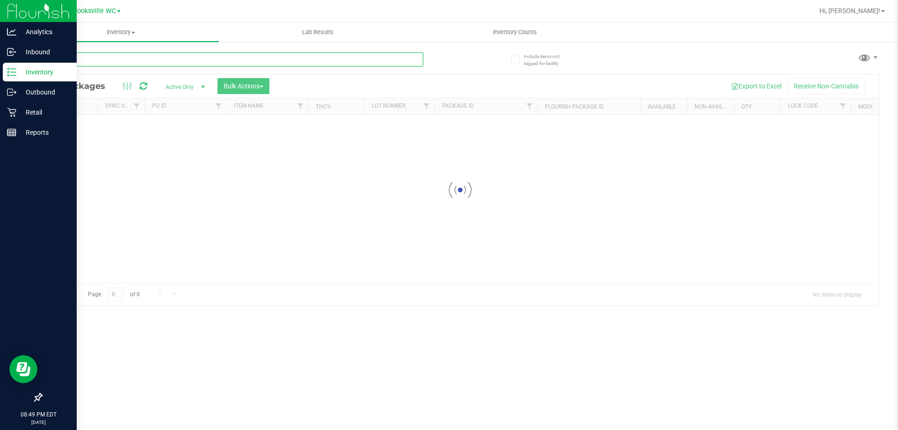
click at [171, 61] on div "Inventory All packages All inventory Waste log Create inventory Lab Results Inv…" at bounding box center [460, 226] width 876 height 408
type input "6593639558748907"
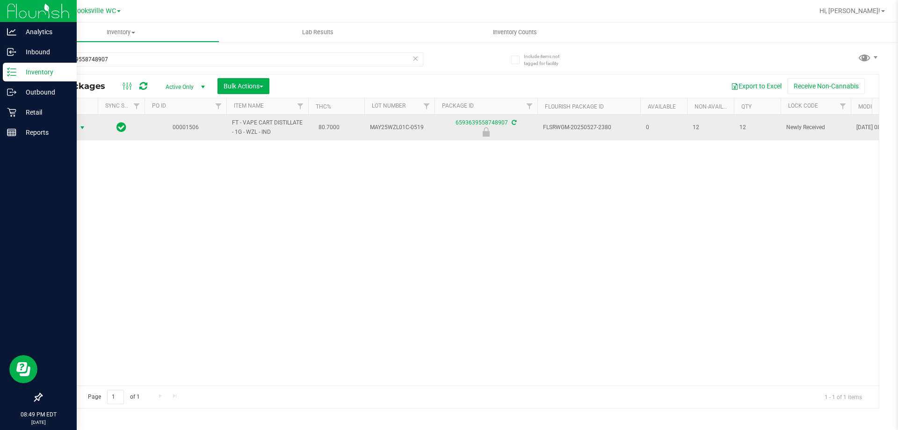
click at [69, 128] on span "Action" at bounding box center [63, 127] width 25 height 13
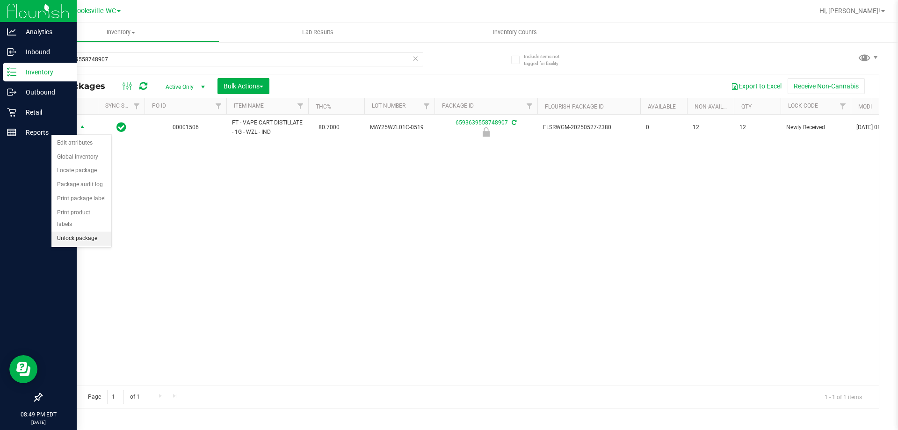
click at [68, 232] on li "Unlock package" at bounding box center [81, 239] width 60 height 14
